Goal: Transaction & Acquisition: Purchase product/service

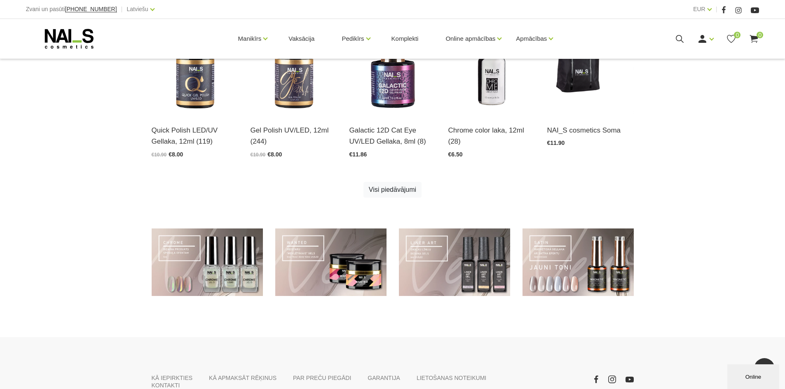
scroll to position [536, 0]
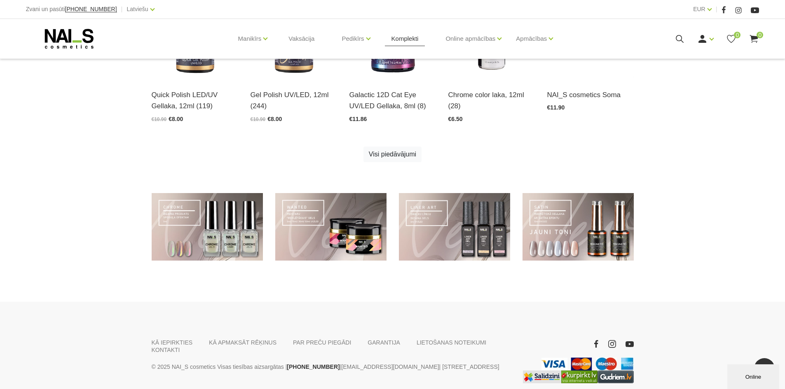
click at [405, 38] on link "Komplekti" at bounding box center [405, 39] width 40 height 40
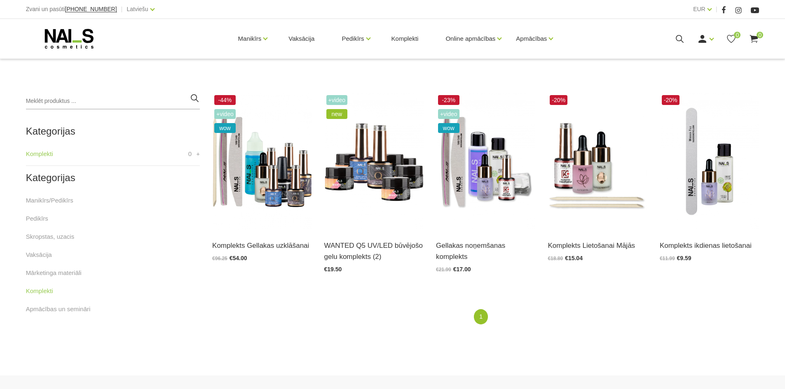
scroll to position [165, 0]
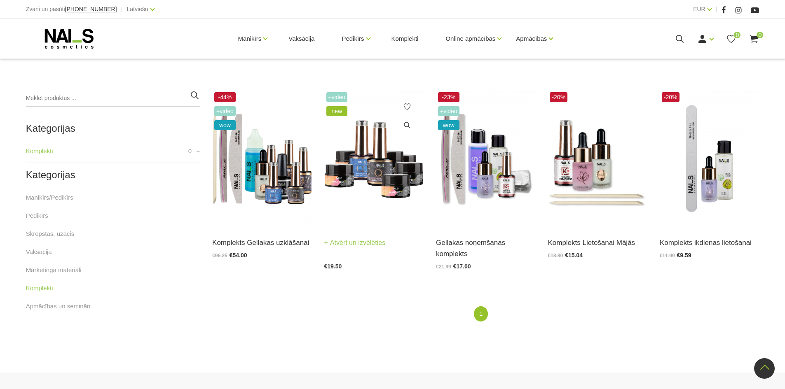
click at [372, 183] on img at bounding box center [373, 158] width 99 height 137
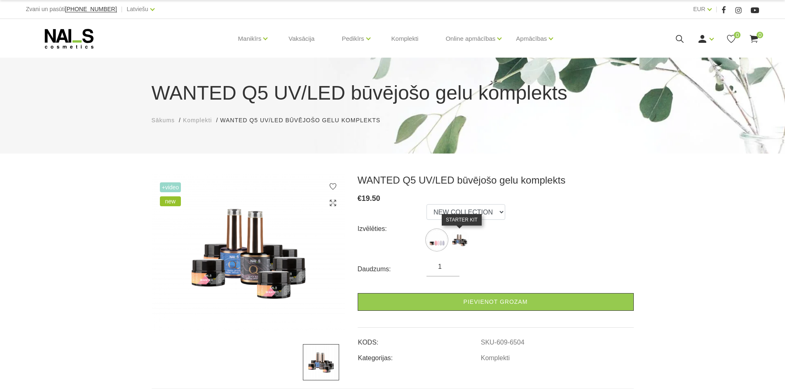
click at [465, 243] on img at bounding box center [459, 240] width 21 height 21
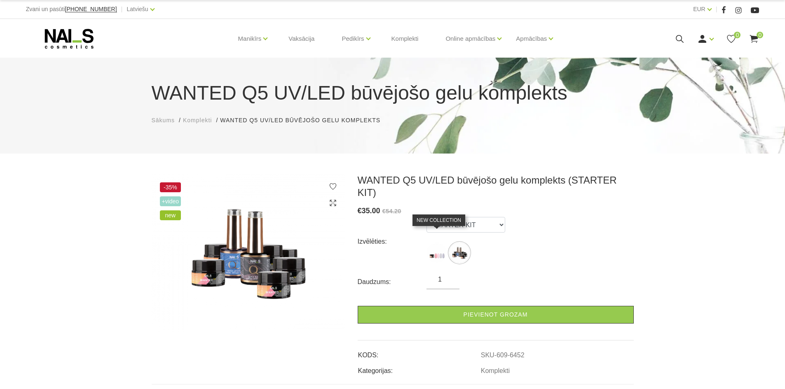
click at [435, 244] on img at bounding box center [437, 253] width 21 height 21
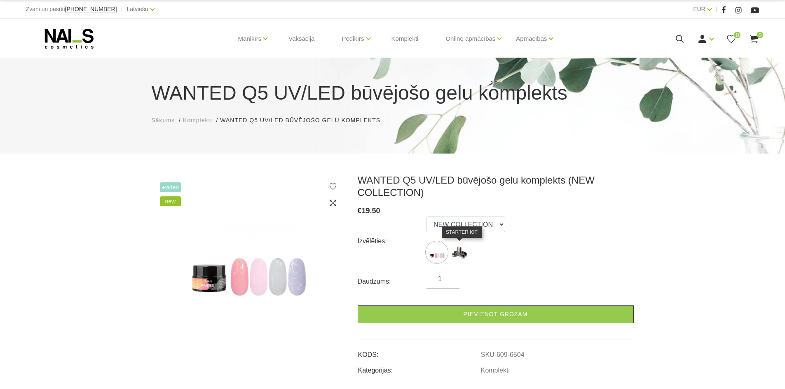
click at [455, 257] on img at bounding box center [459, 252] width 21 height 21
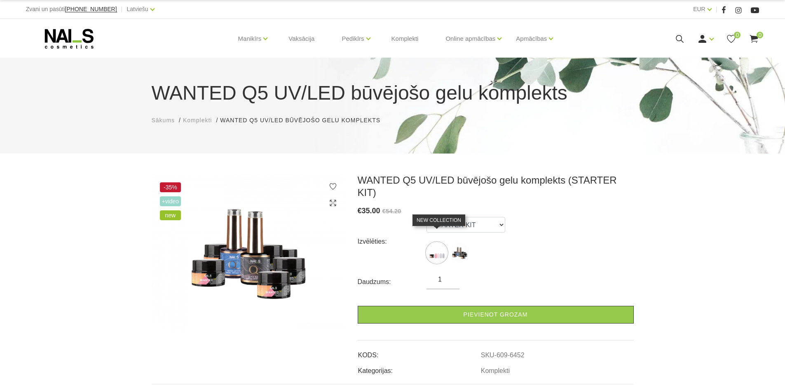
click at [438, 246] on img at bounding box center [437, 253] width 21 height 21
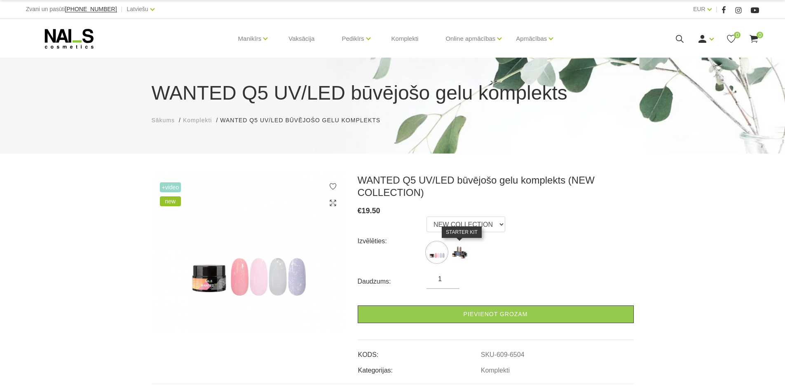
click at [463, 254] on img at bounding box center [459, 252] width 21 height 21
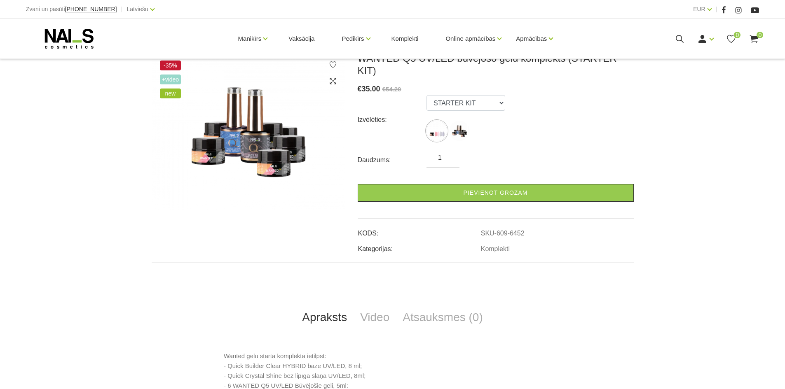
scroll to position [124, 0]
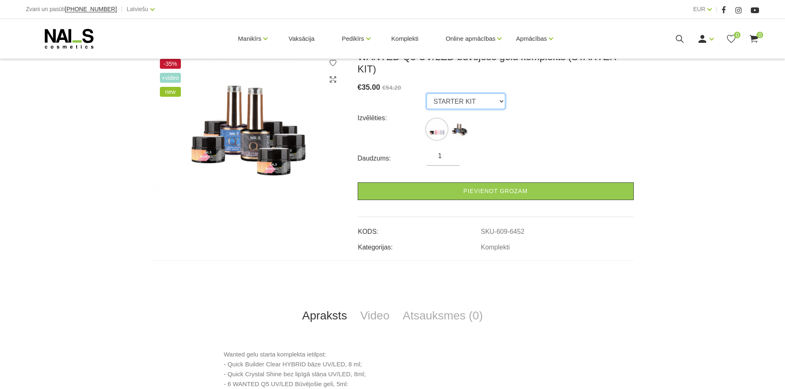
click at [485, 94] on select "NEW COLLECTION STARTER KIT" at bounding box center [466, 102] width 79 height 16
click at [427, 94] on select "NEW COLLECTION STARTER KIT" at bounding box center [466, 102] width 79 height 16
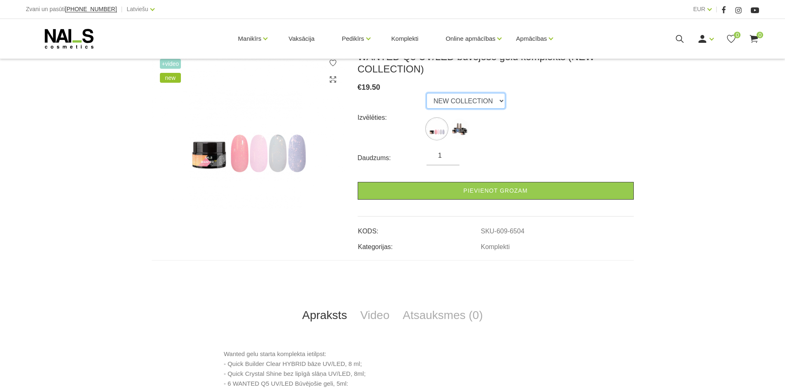
click at [485, 104] on select "NEW COLLECTION STARTER KIT" at bounding box center [466, 101] width 79 height 16
click at [427, 93] on select "NEW COLLECTION STARTER KIT" at bounding box center [466, 101] width 79 height 16
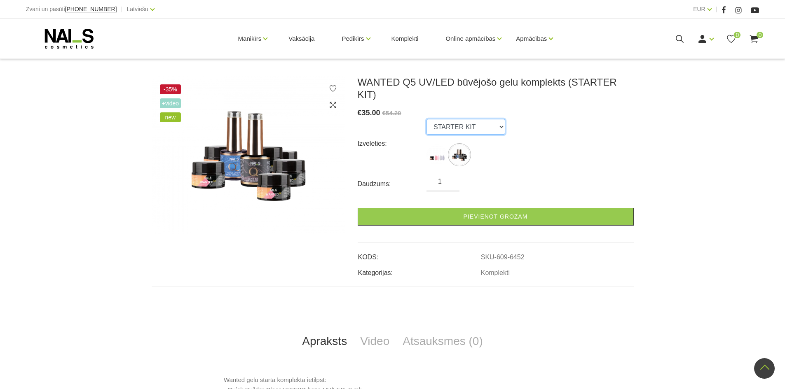
scroll to position [82, 0]
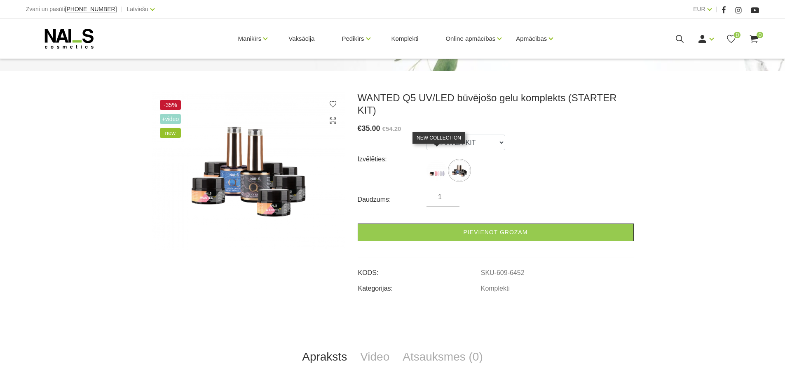
click at [431, 160] on img at bounding box center [437, 170] width 21 height 21
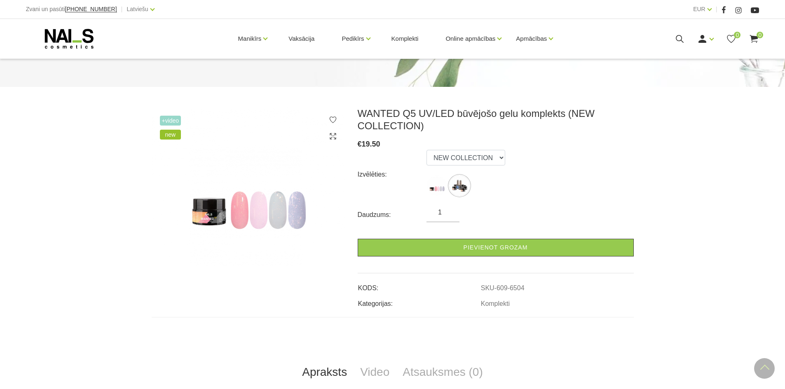
scroll to position [70, 0]
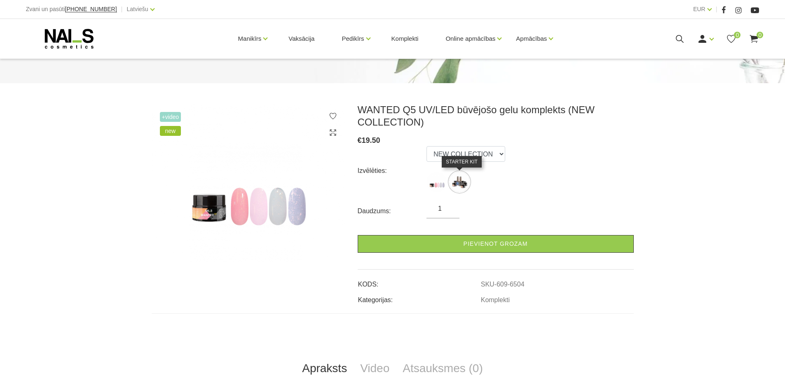
click at [460, 184] on img at bounding box center [459, 182] width 21 height 21
select select "6452"
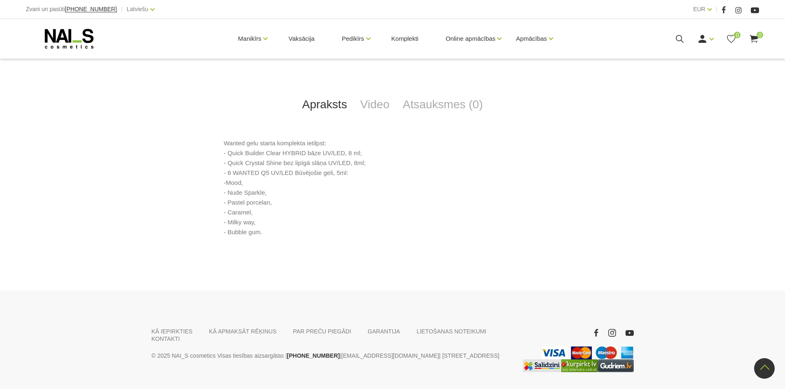
scroll to position [347, 0]
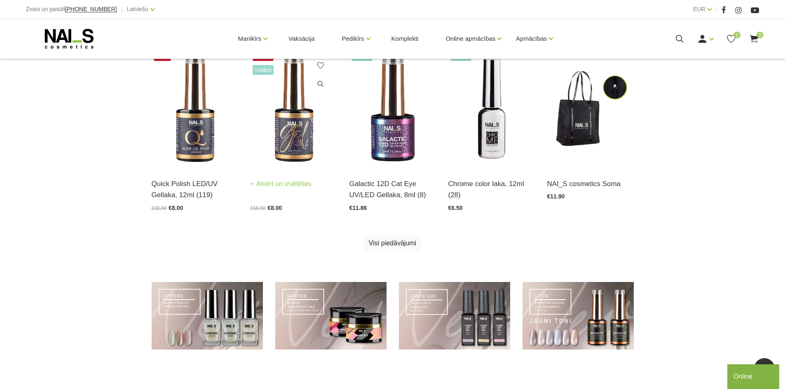
scroll to position [412, 0]
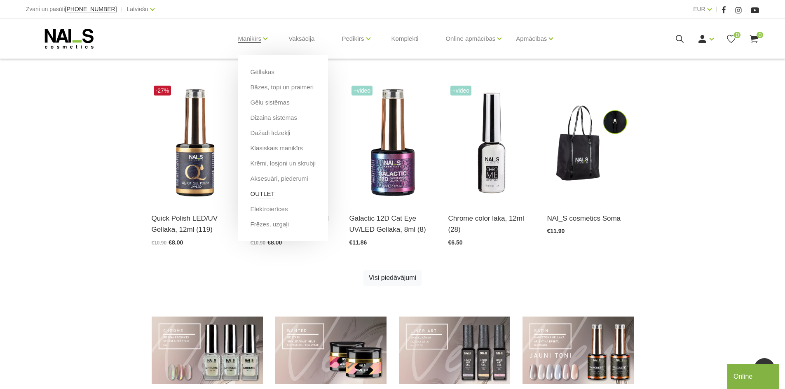
click at [262, 192] on link "OUTLET" at bounding box center [263, 194] width 24 height 9
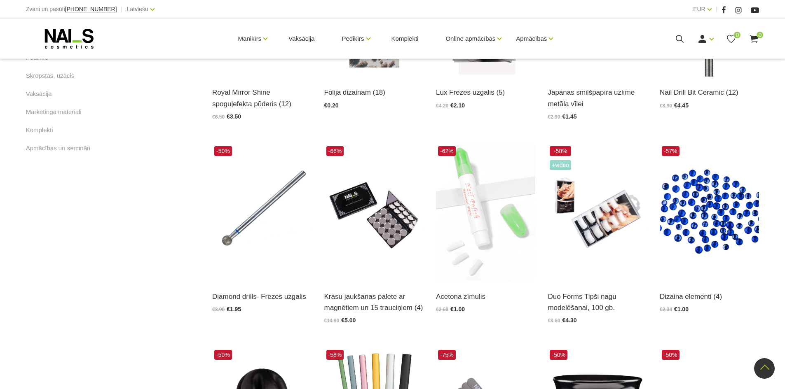
scroll to position [521, 0]
